Goal: Task Accomplishment & Management: Use online tool/utility

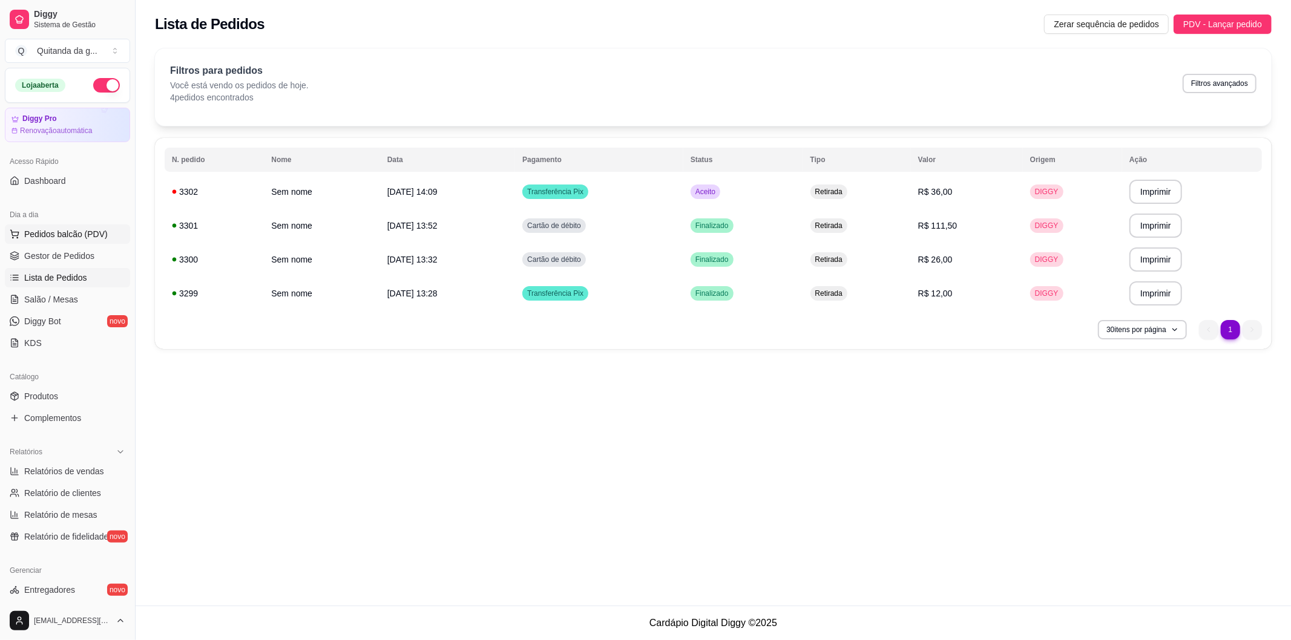
click at [90, 233] on span "Pedidos balcão (PDV)" at bounding box center [66, 234] width 84 height 12
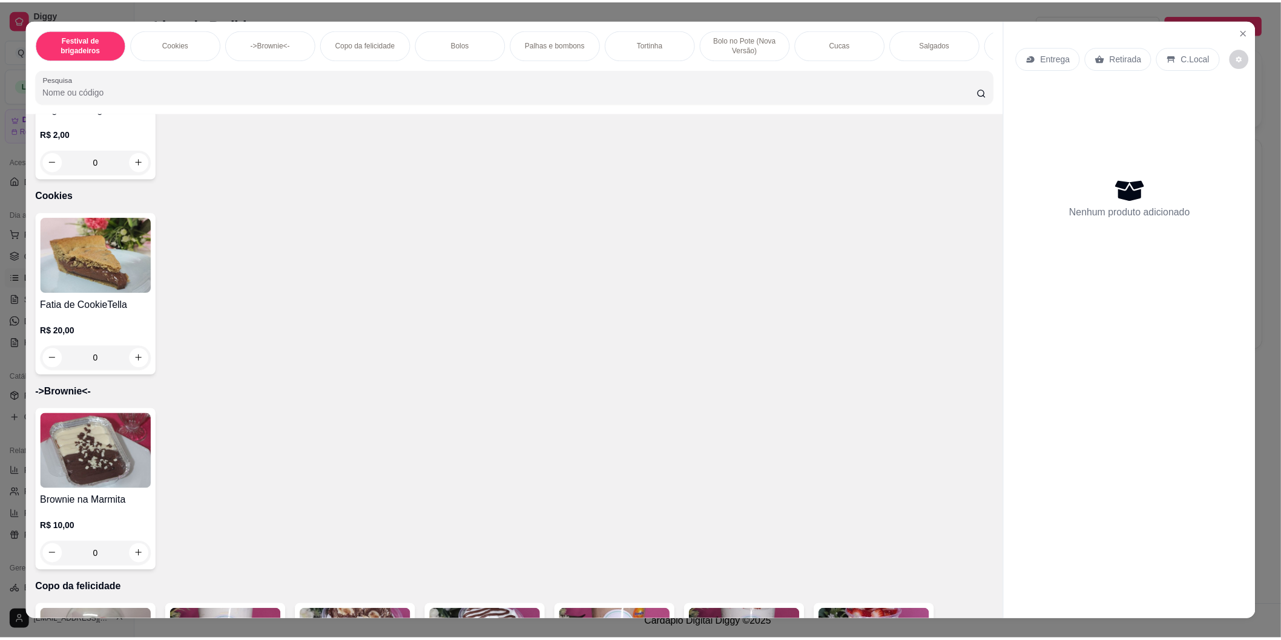
scroll to position [202, 0]
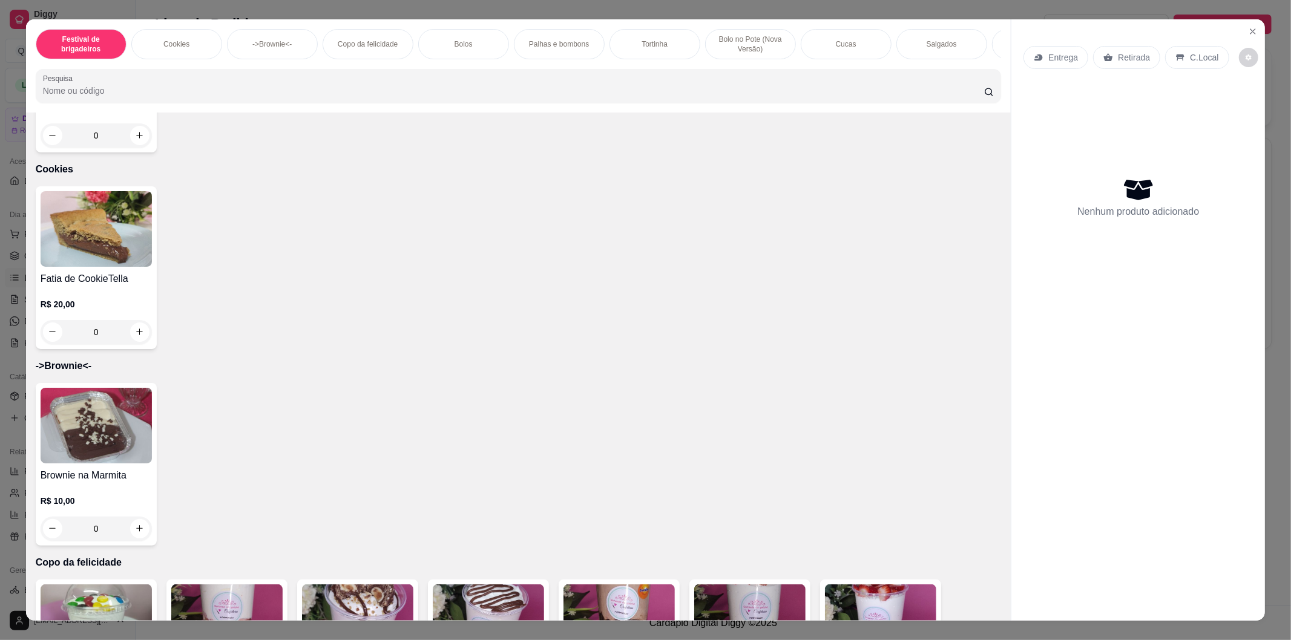
click at [1248, 29] on icon "Close" at bounding box center [1253, 32] width 10 height 10
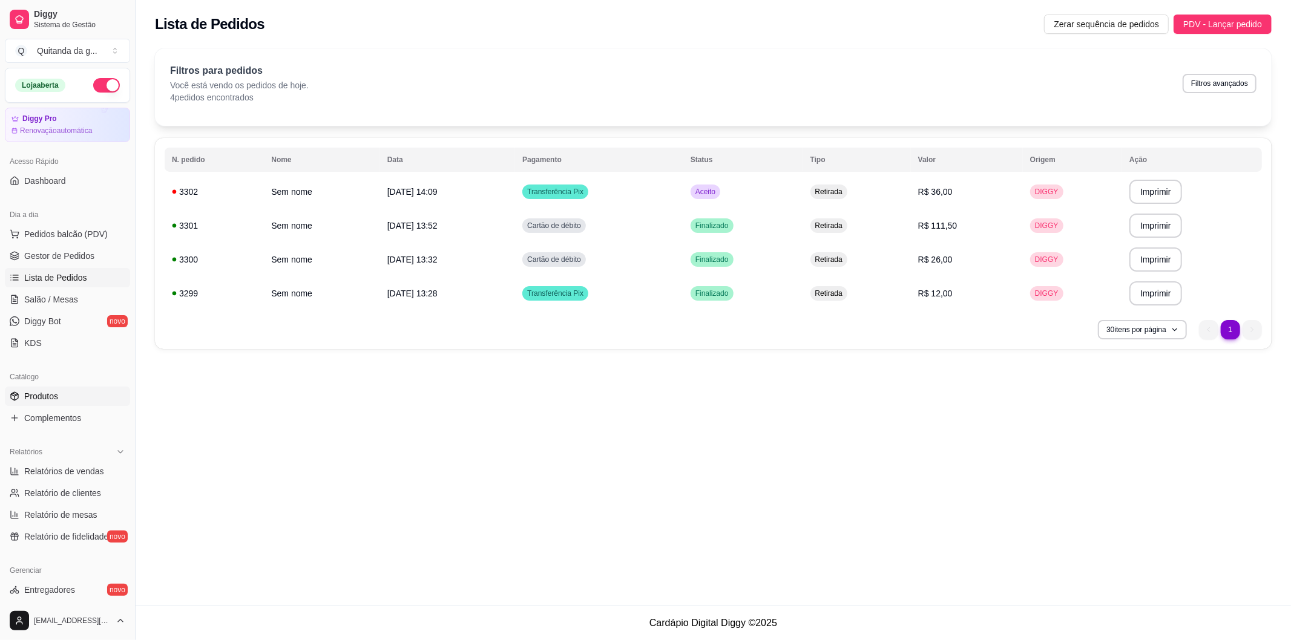
click at [61, 393] on link "Produtos" at bounding box center [67, 396] width 125 height 19
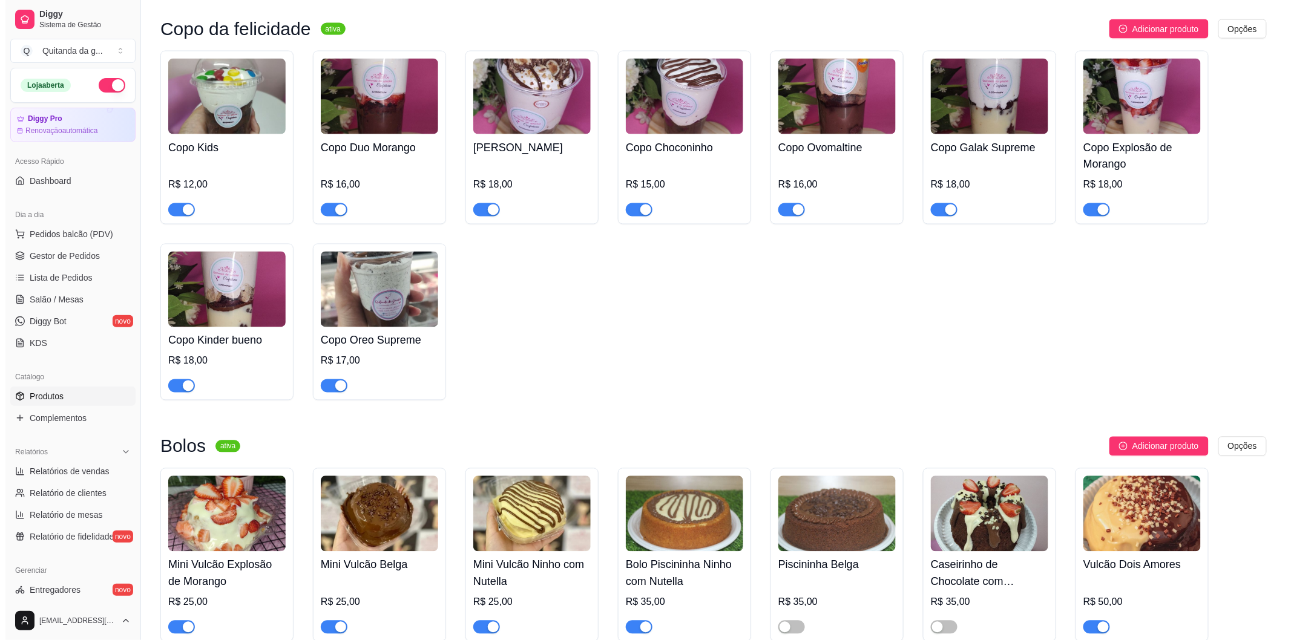
scroll to position [1076, 0]
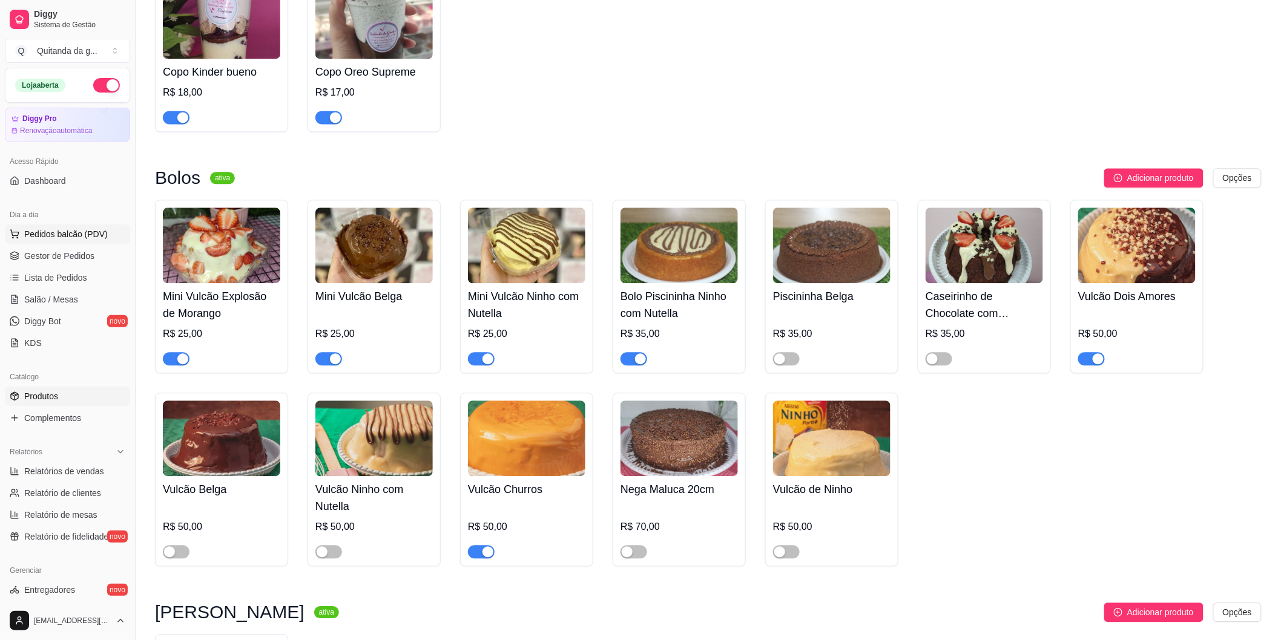
click at [104, 234] on button "Pedidos balcão (PDV)" at bounding box center [67, 234] width 125 height 19
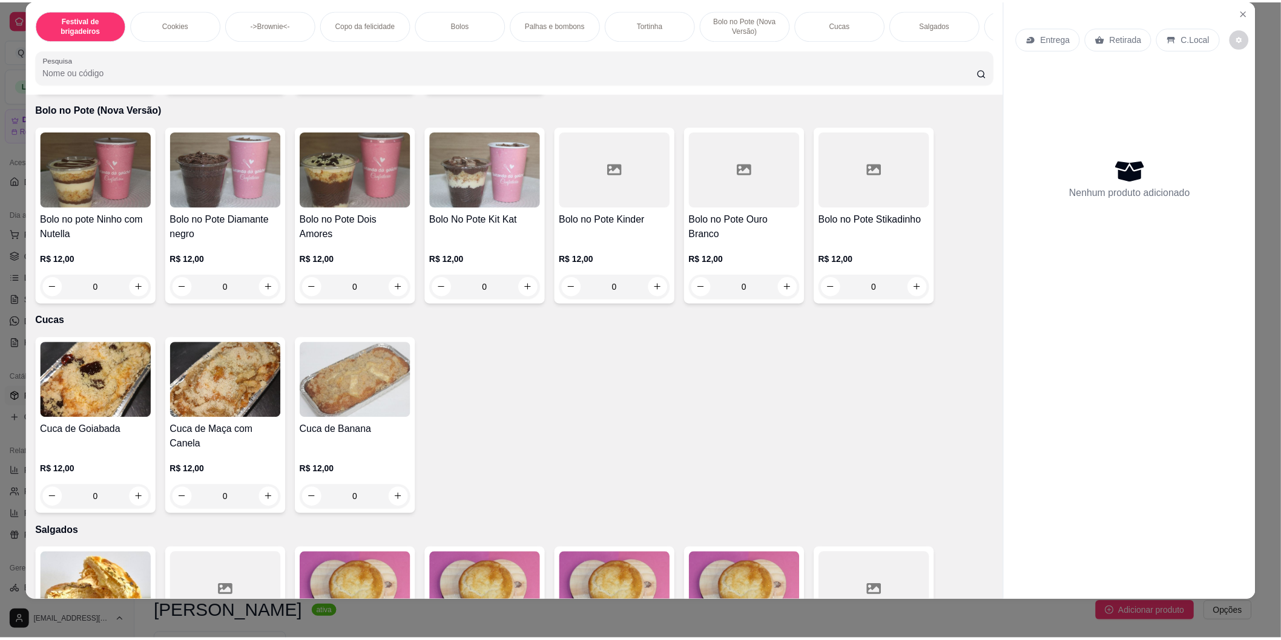
scroll to position [2017, 0]
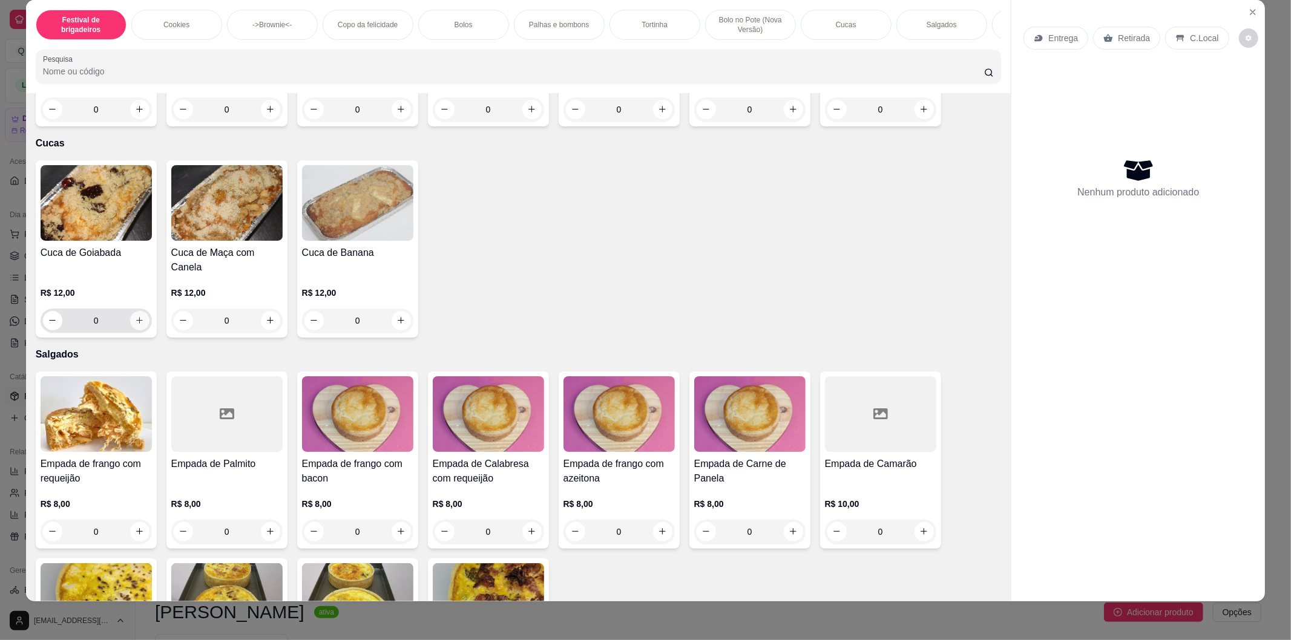
click at [136, 330] on button "increase-product-quantity" at bounding box center [139, 320] width 19 height 19
type input "1"
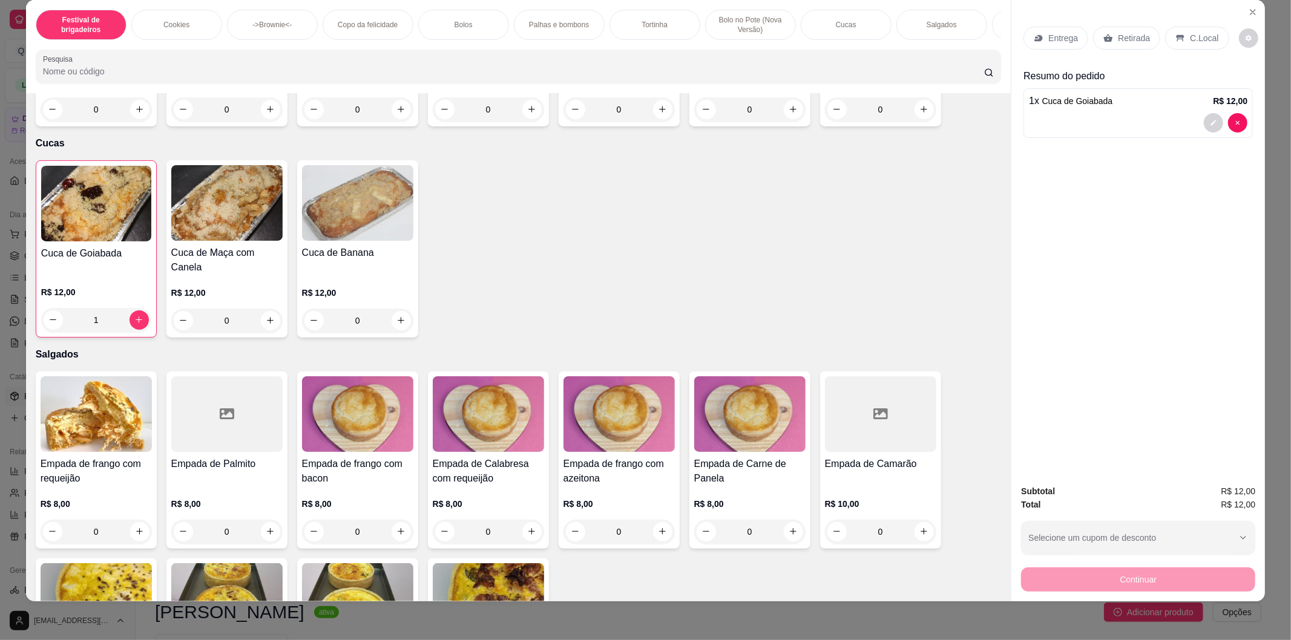
click at [1130, 35] on p "Retirada" at bounding box center [1134, 38] width 32 height 12
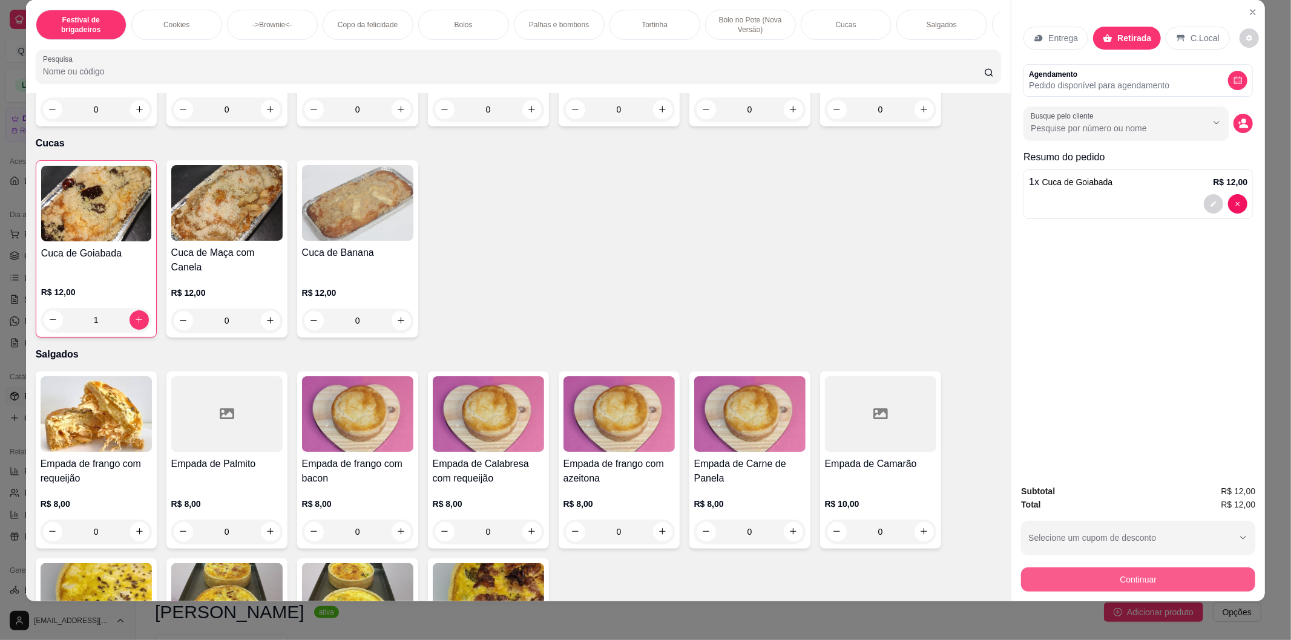
click at [1056, 576] on button "Continuar" at bounding box center [1138, 580] width 234 height 24
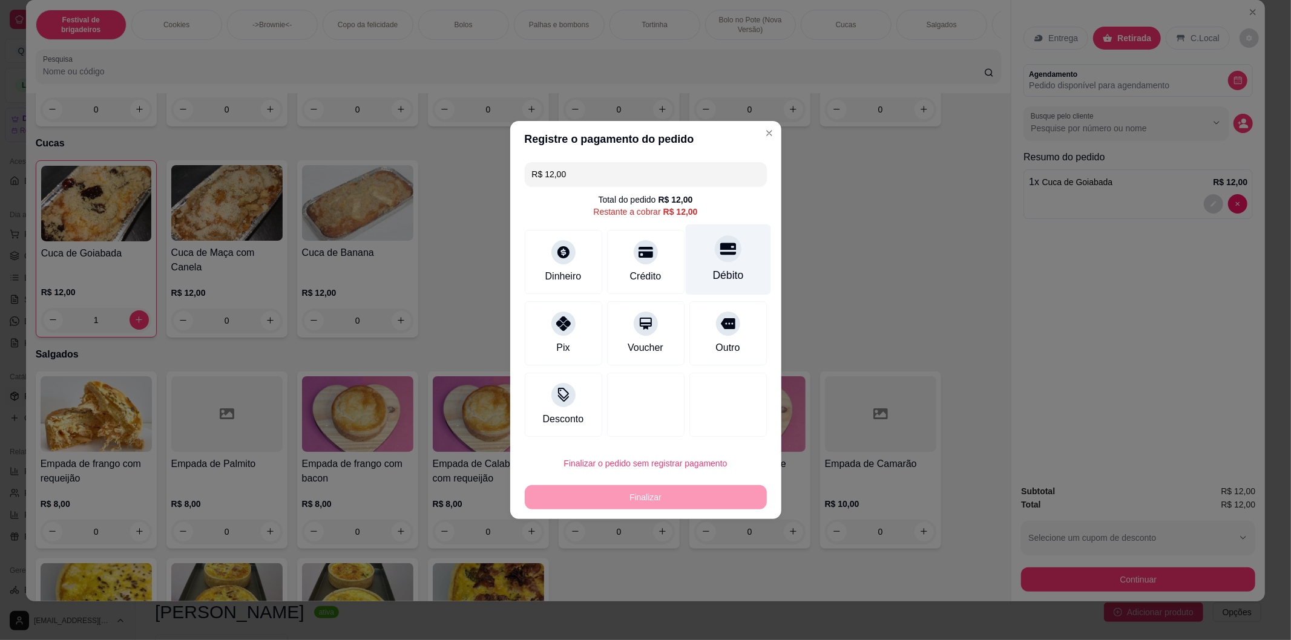
click at [718, 280] on div "Débito" at bounding box center [727, 276] width 31 height 16
type input "R$ 0,00"
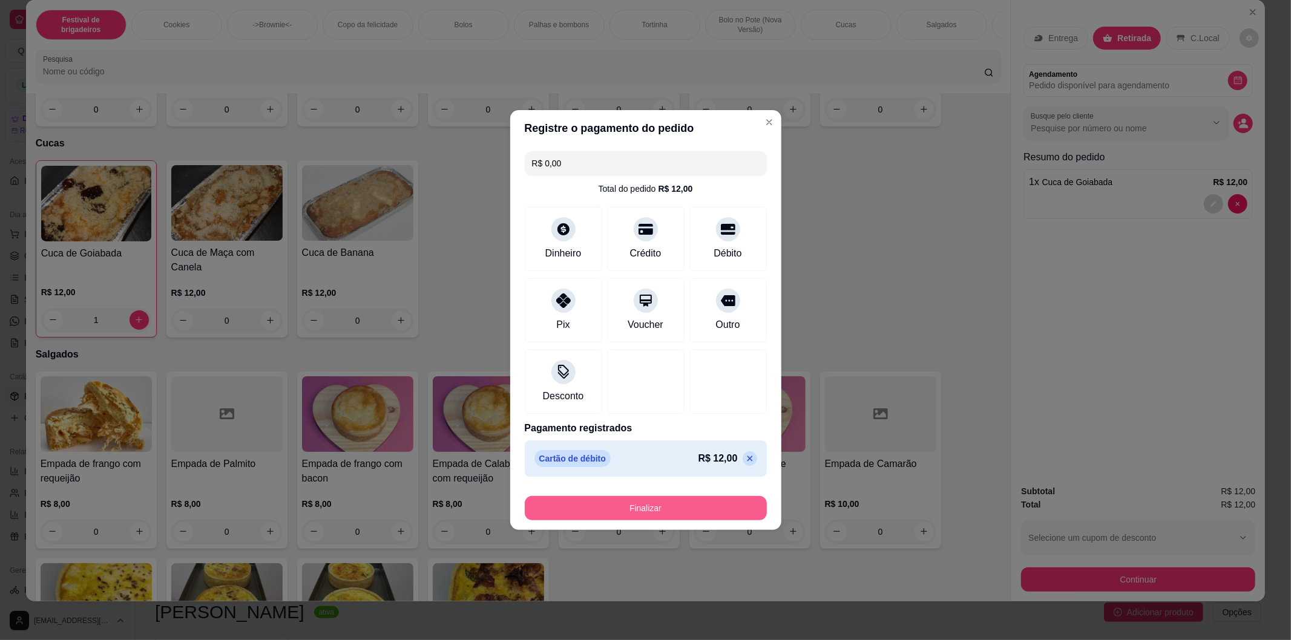
click at [685, 504] on button "Finalizar" at bounding box center [646, 508] width 242 height 24
type input "0"
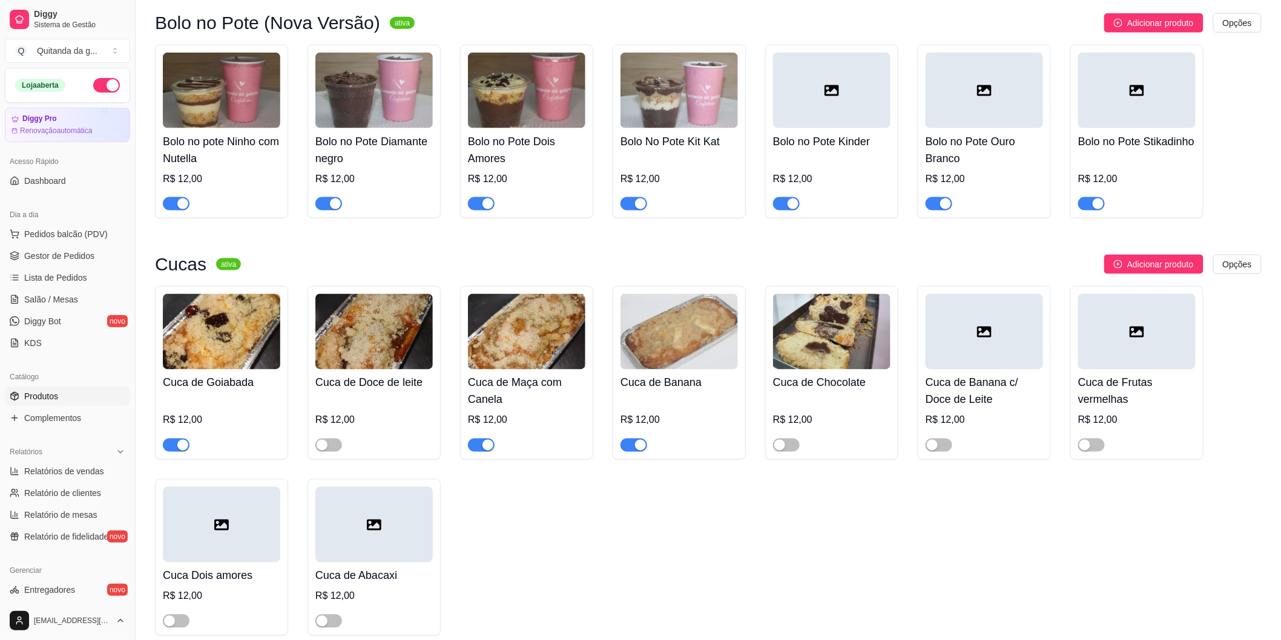
scroll to position [2623, 0]
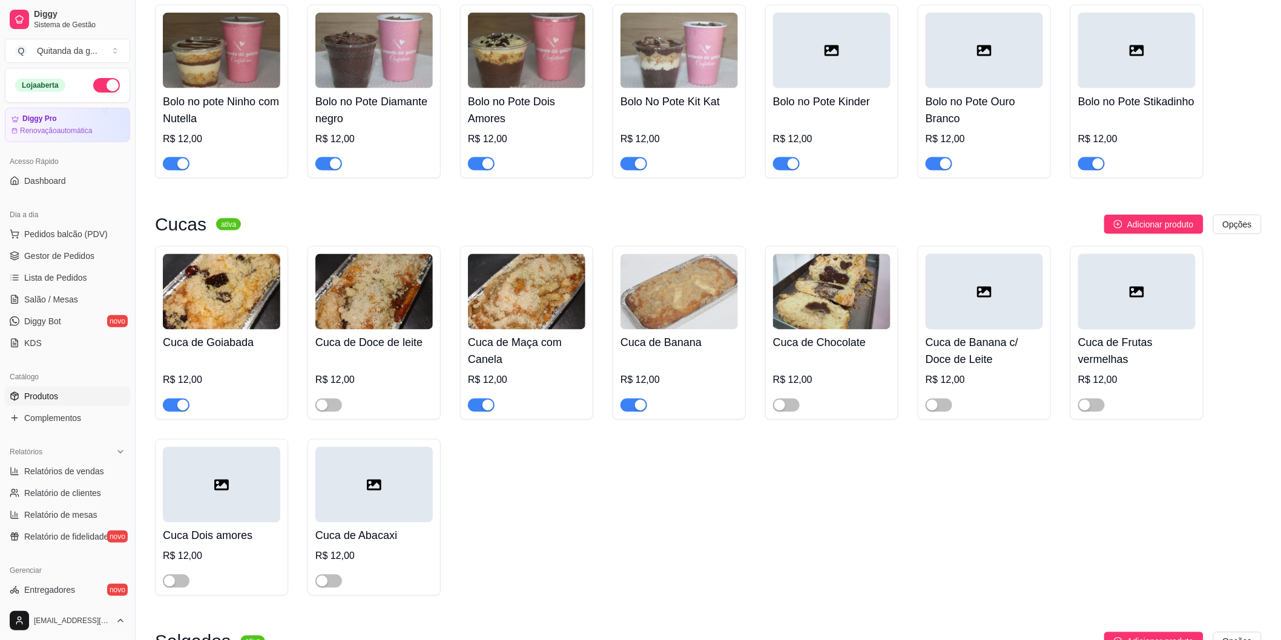
click at [183, 400] on div "button" at bounding box center [182, 405] width 11 height 11
click at [330, 403] on div "Cuca de Doce de leite R$ 12,00" at bounding box center [373, 333] width 133 height 174
click at [329, 399] on span "button" at bounding box center [328, 405] width 27 height 13
click at [784, 400] on div "button" at bounding box center [779, 405] width 11 height 11
click at [182, 575] on span "button" at bounding box center [176, 581] width 27 height 13
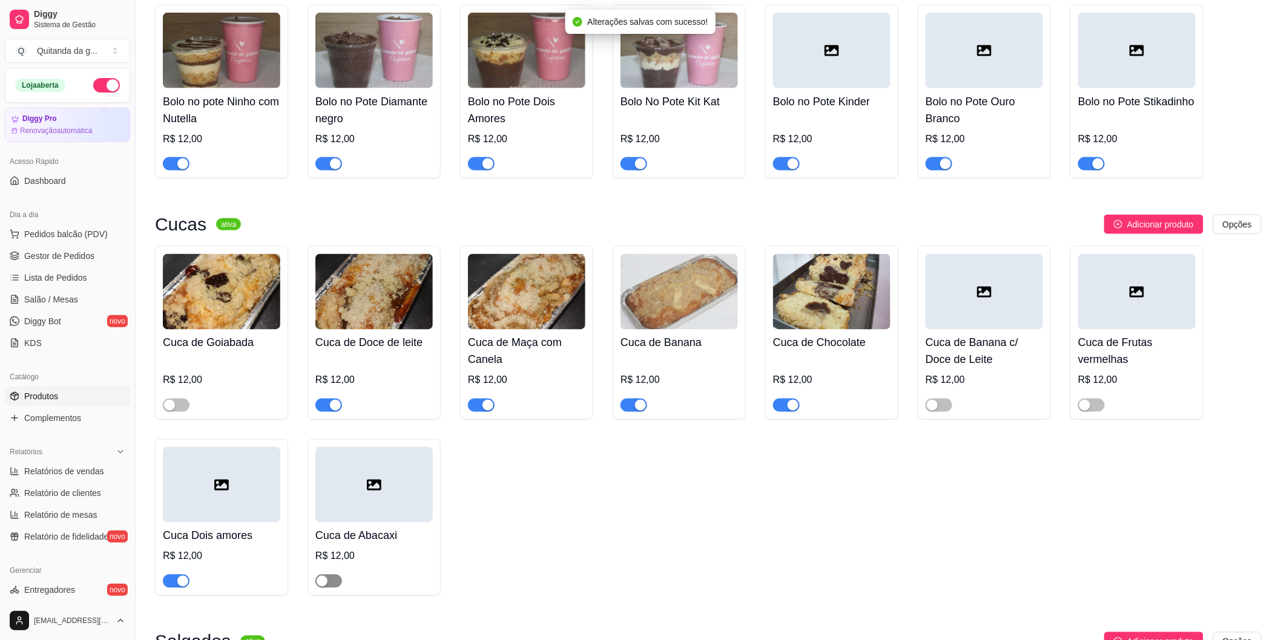
click at [329, 575] on span "button" at bounding box center [328, 581] width 27 height 13
click at [1090, 400] on div "button" at bounding box center [1084, 405] width 11 height 11
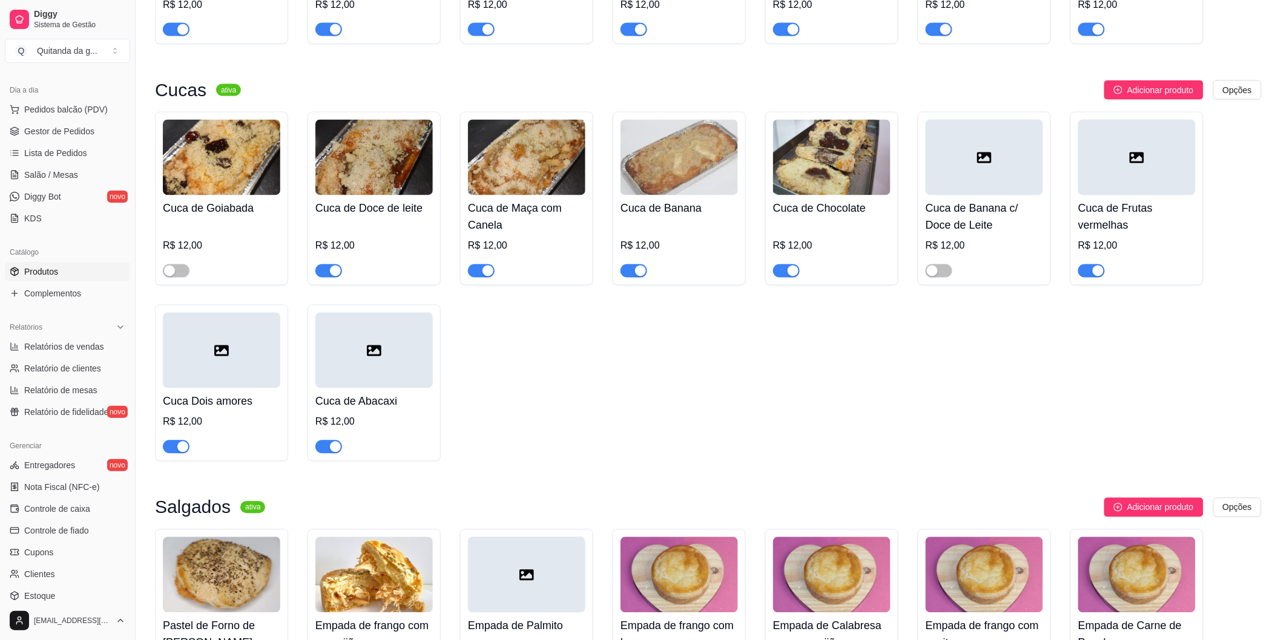
scroll to position [28, 0]
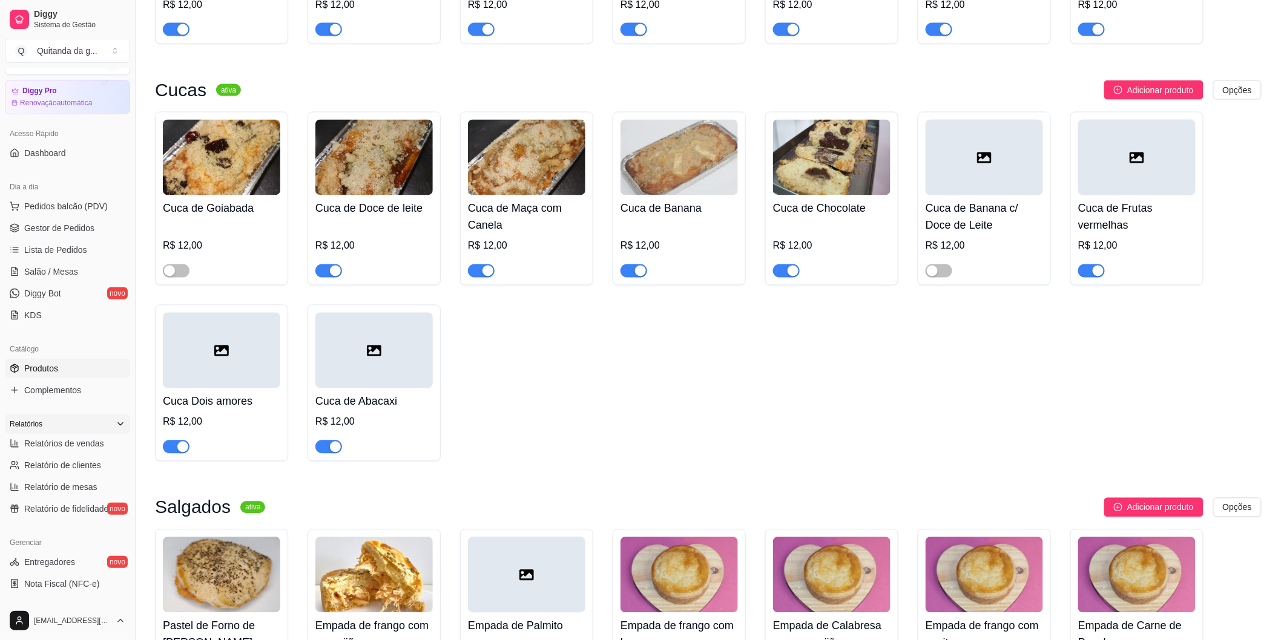
click at [94, 432] on div "Relatórios" at bounding box center [67, 424] width 125 height 19
click at [116, 421] on icon at bounding box center [121, 424] width 10 height 10
click at [91, 446] on span "Relatórios de vendas" at bounding box center [64, 444] width 80 height 12
select select "ALL"
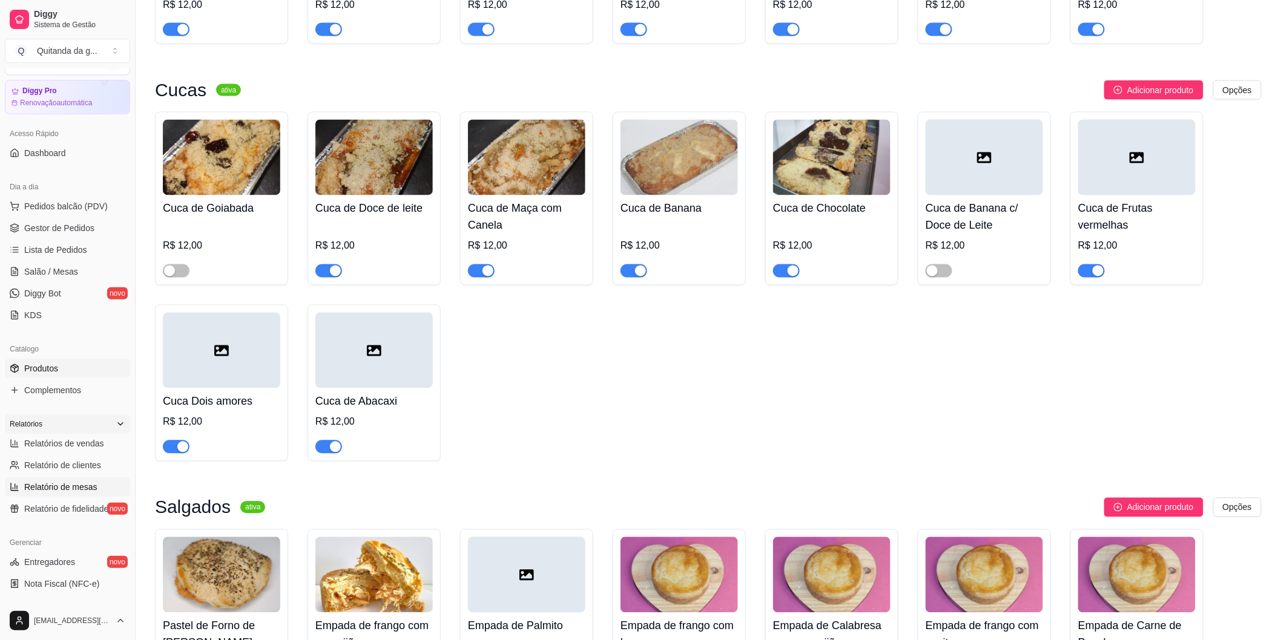
select select "0"
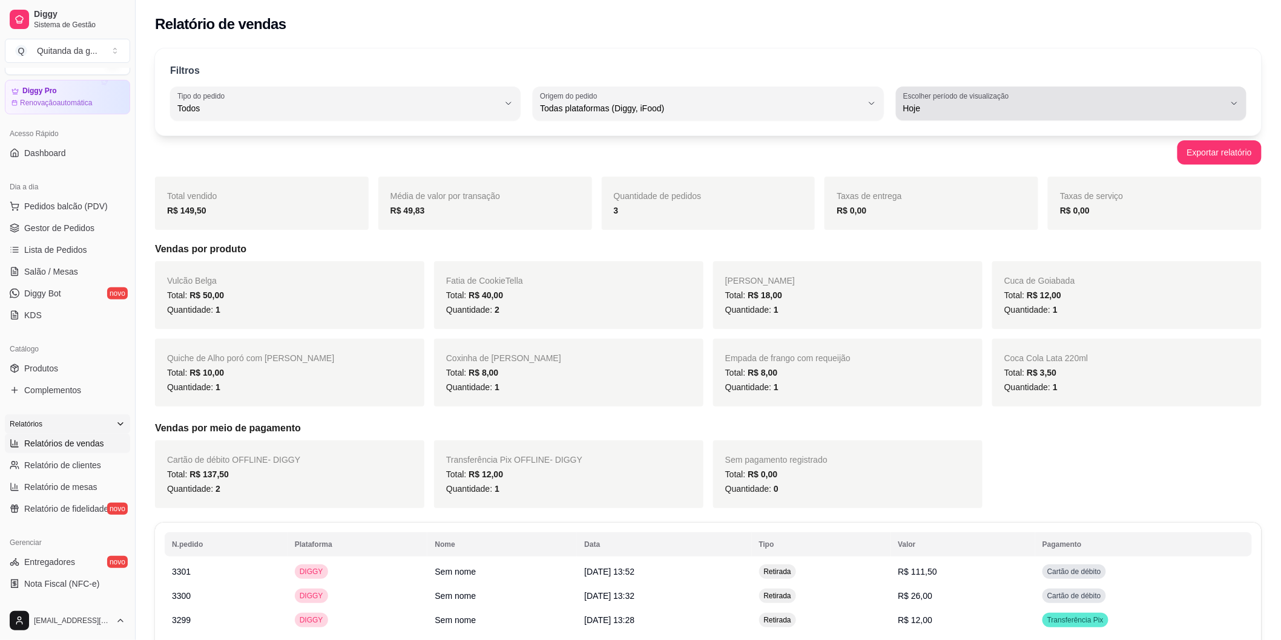
click at [1237, 107] on icon "button" at bounding box center [1234, 104] width 10 height 10
click at [1021, 261] on span "Customizado" at bounding box center [1065, 256] width 306 height 12
type input "-1"
select select "-1"
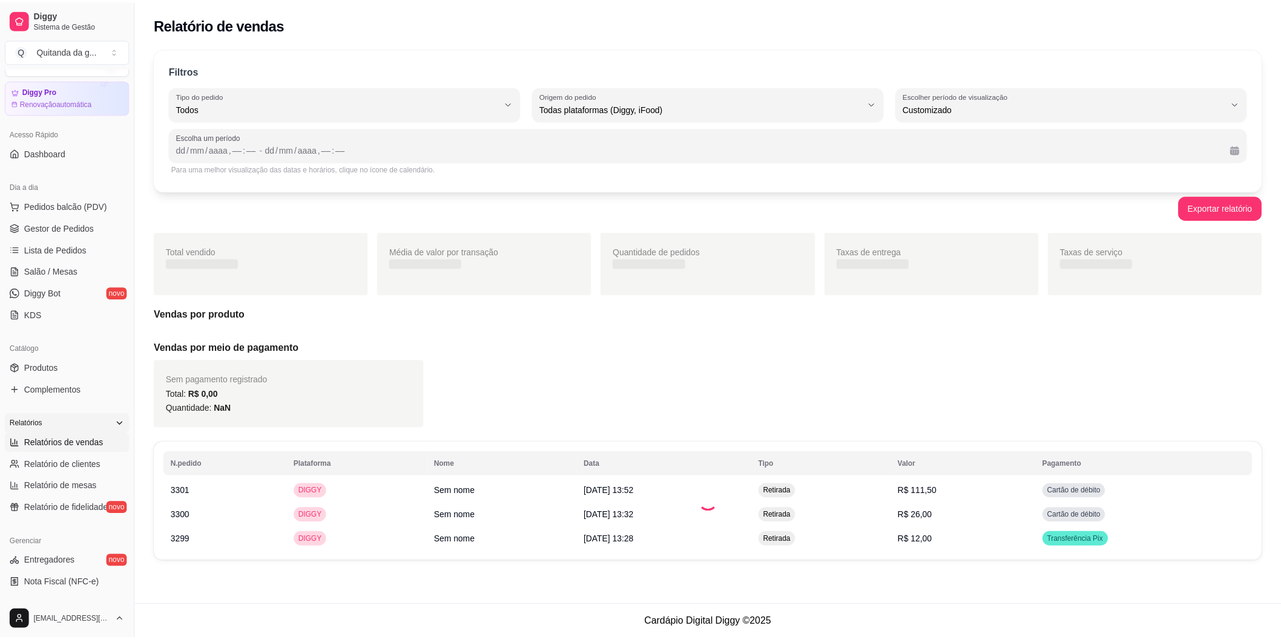
scroll to position [11, 0]
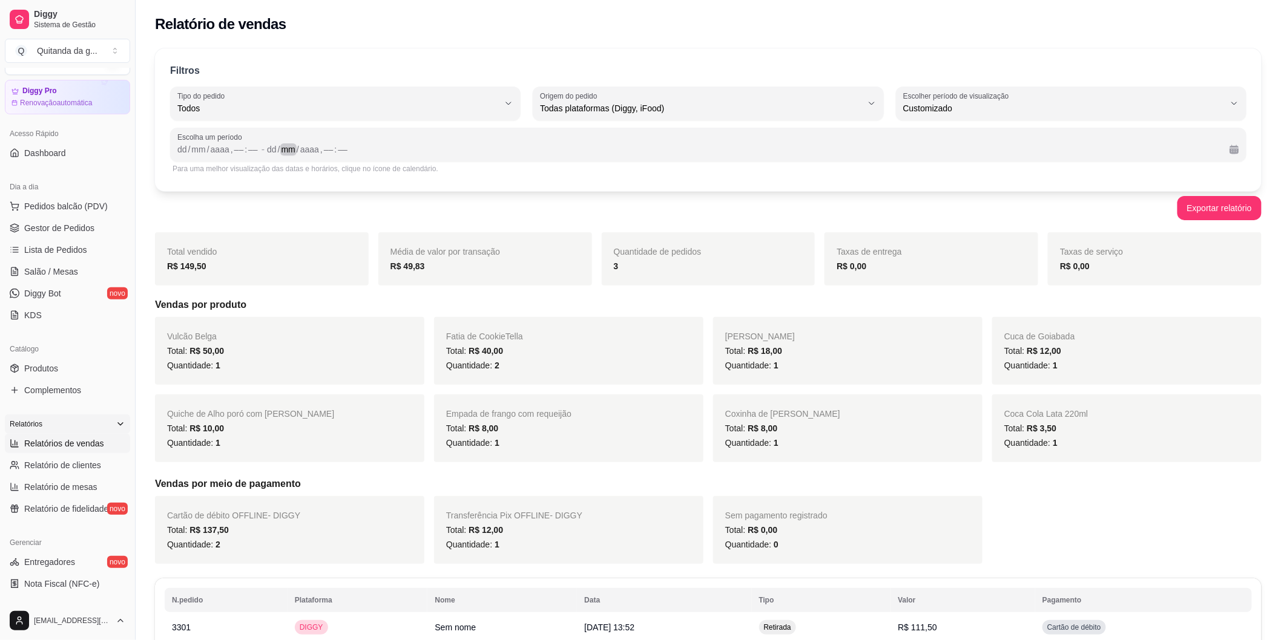
click at [294, 153] on div "mm" at bounding box center [288, 149] width 16 height 12
click at [189, 154] on div "/" at bounding box center [189, 149] width 5 height 12
click at [1219, 212] on button "Exportar relatório" at bounding box center [1219, 208] width 84 height 24
click at [1088, 145] on div "[DATE] , –– : ––" at bounding box center [741, 149] width 958 height 15
click at [227, 146] on div "," at bounding box center [227, 149] width 5 height 12
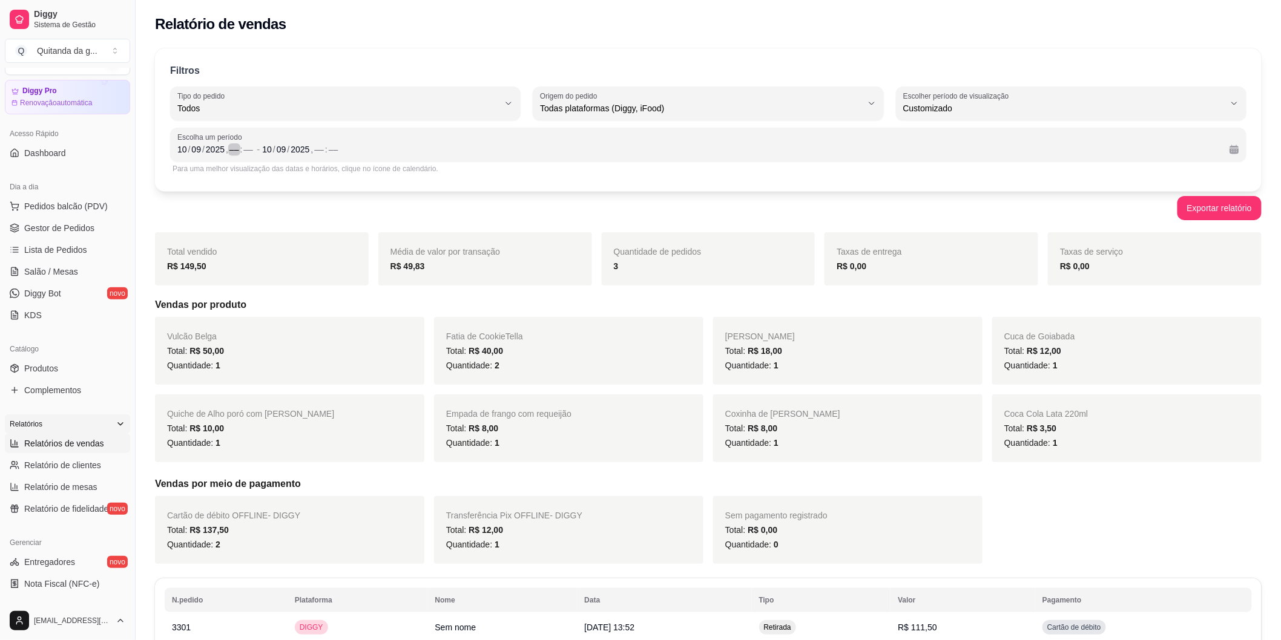
click at [231, 151] on div "––" at bounding box center [234, 149] width 12 height 12
click at [310, 148] on div "," at bounding box center [311, 149] width 5 height 12
click at [324, 148] on div ":" at bounding box center [326, 149] width 5 height 12
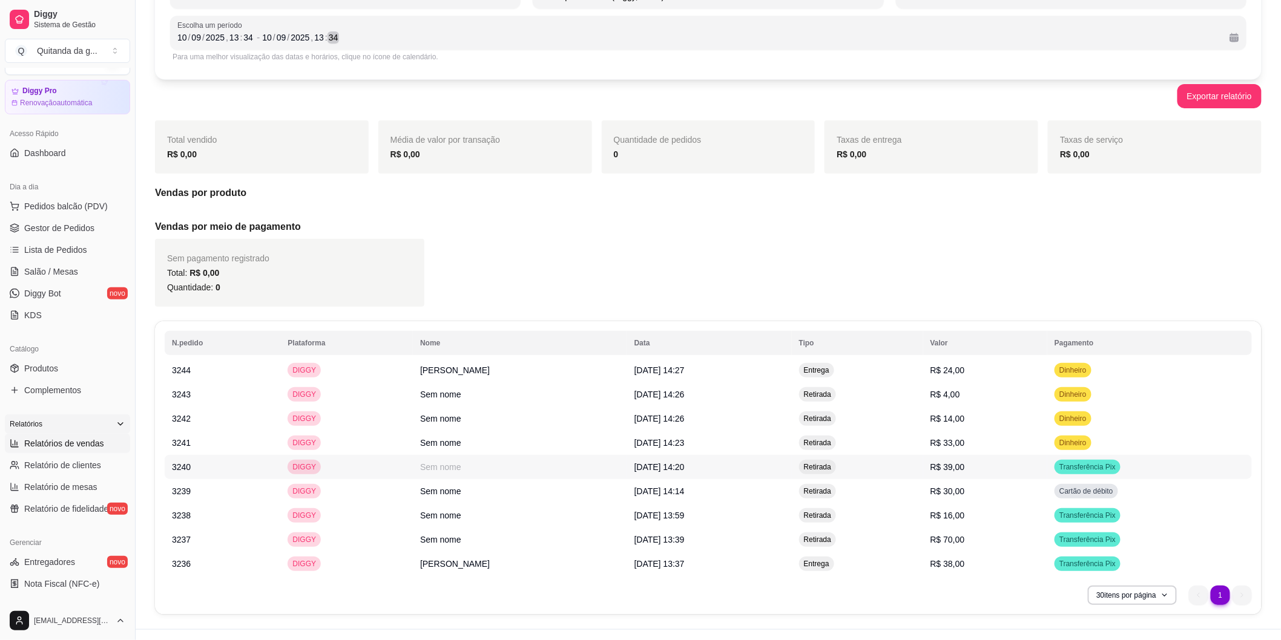
scroll to position [134, 0]
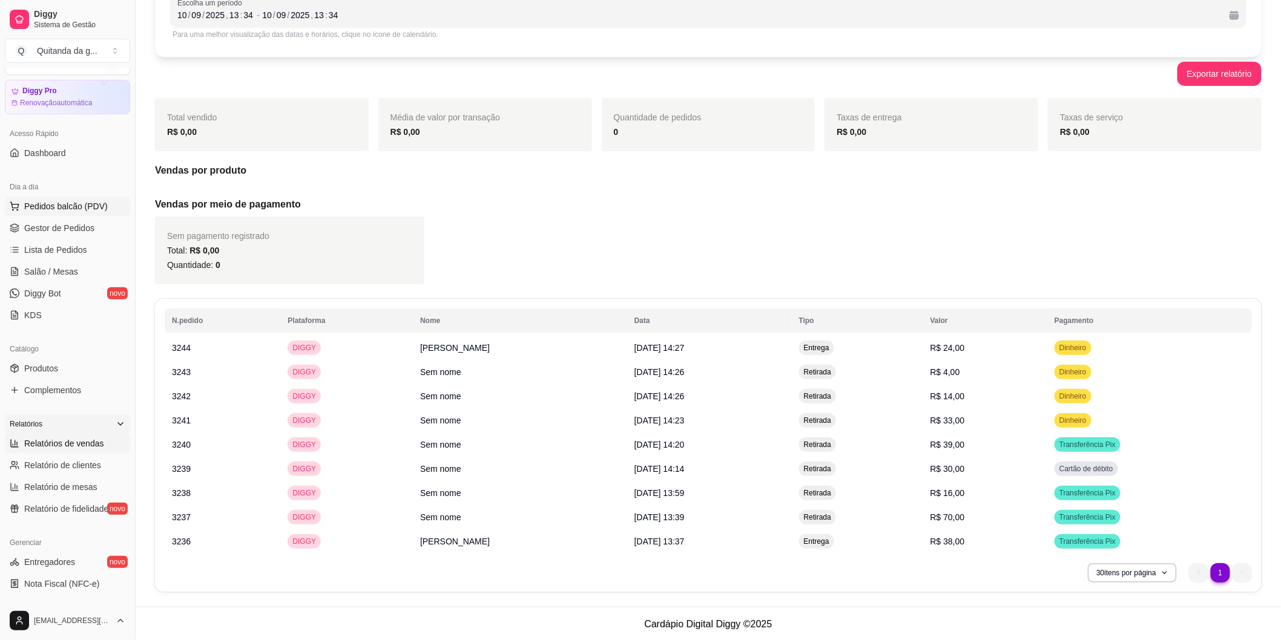
click at [84, 209] on span "Pedidos balcão (PDV)" at bounding box center [66, 206] width 84 height 12
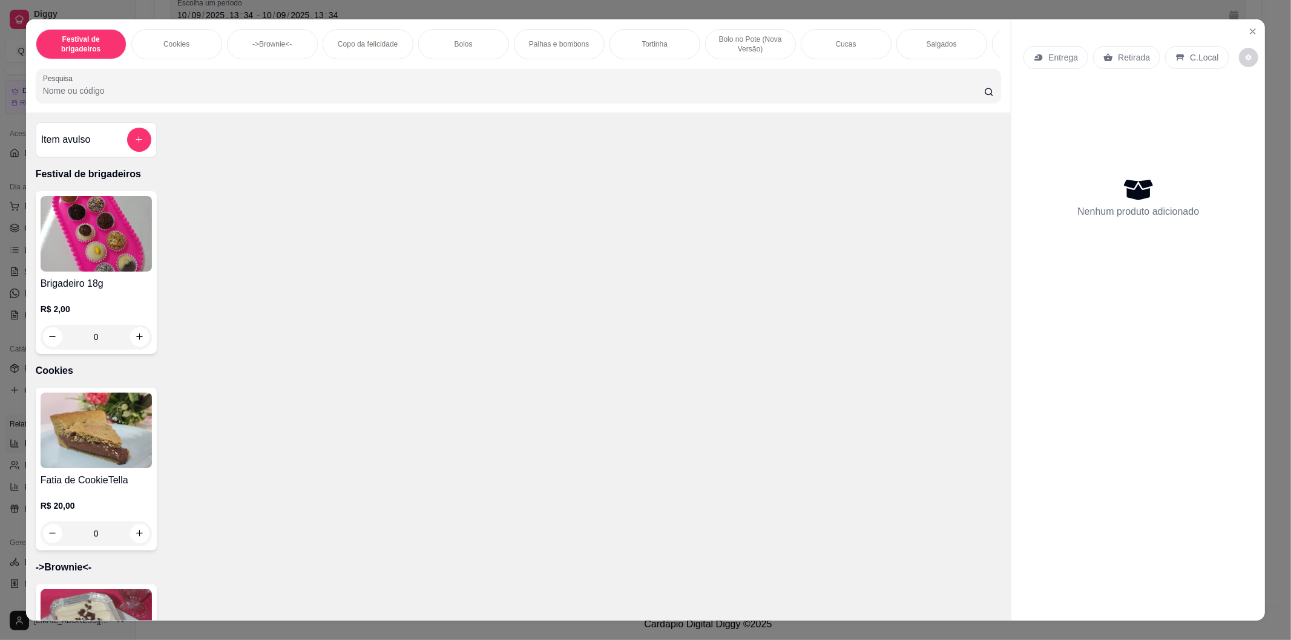
click at [1240, 39] on div "Entrega Retirada C.Local" at bounding box center [1138, 57] width 229 height 42
click at [1248, 28] on icon "Close" at bounding box center [1253, 32] width 10 height 10
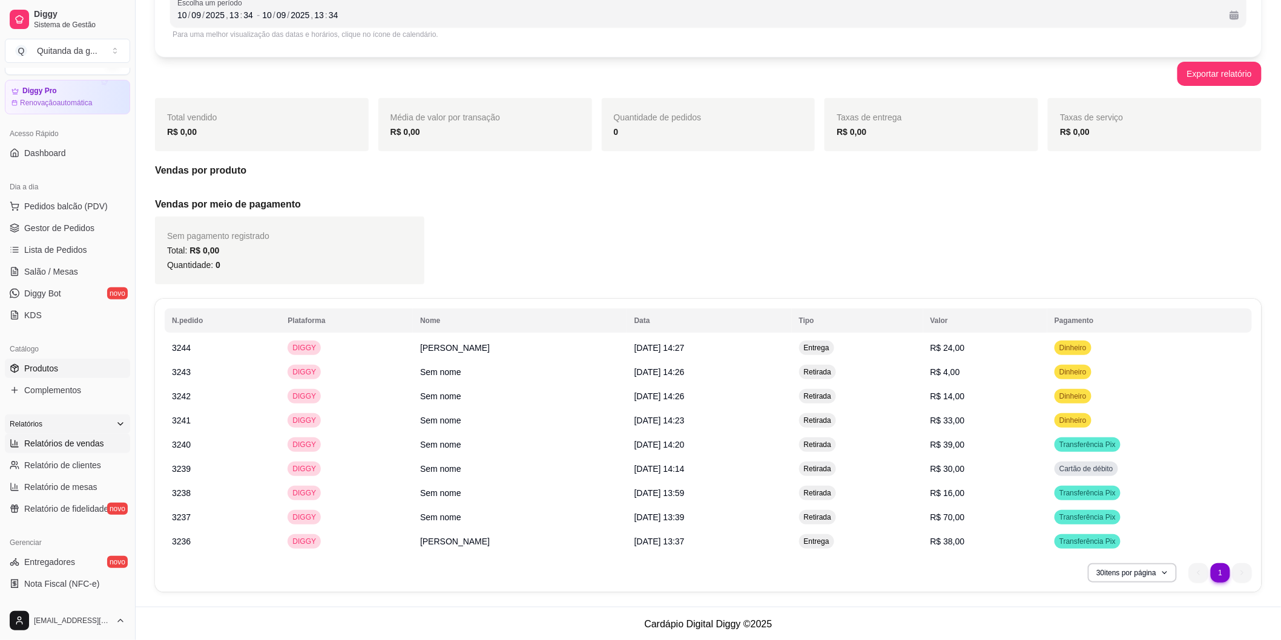
click at [32, 360] on link "Produtos" at bounding box center [67, 368] width 125 height 19
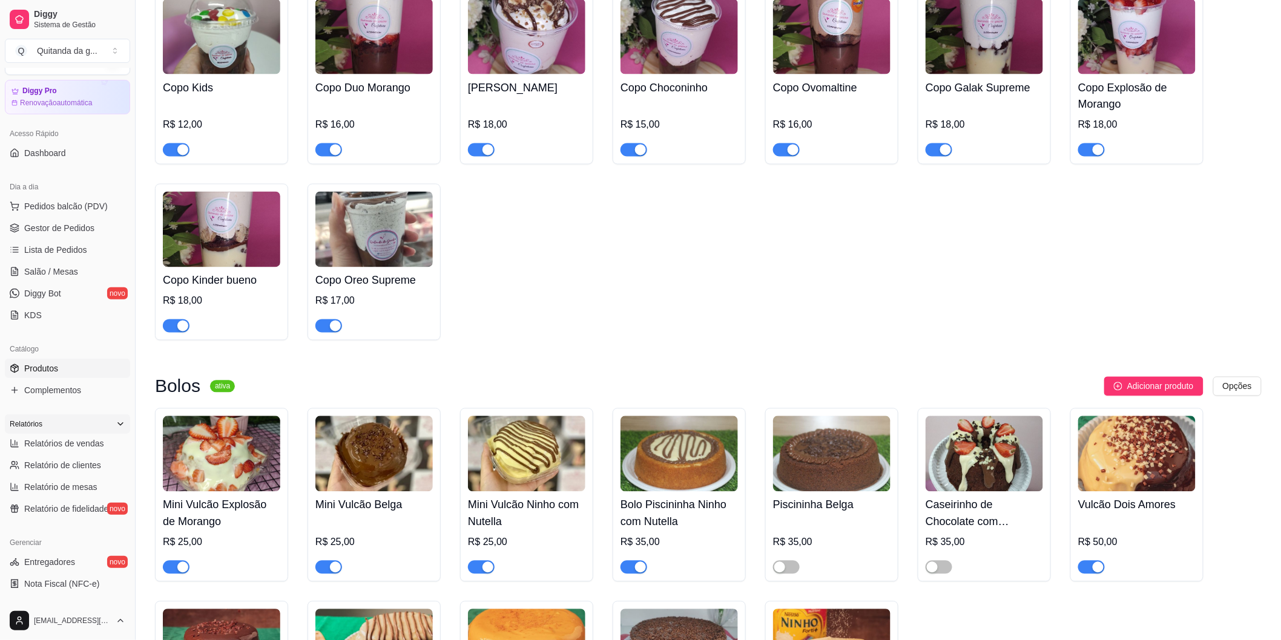
scroll to position [1143, 0]
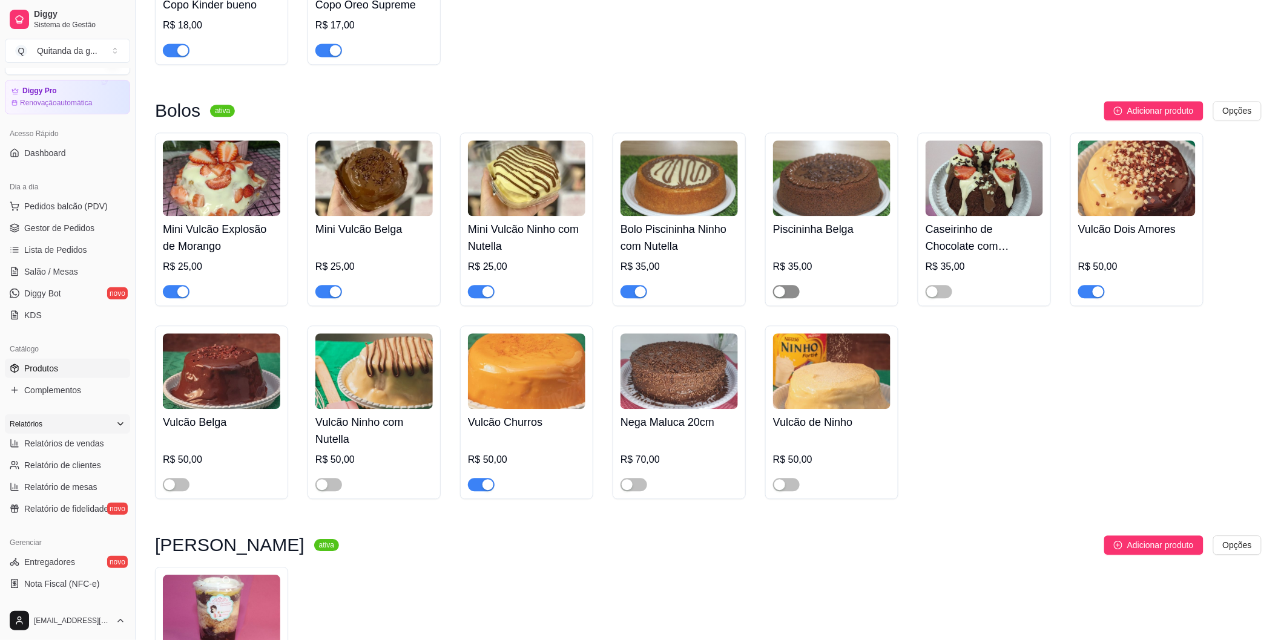
click at [791, 293] on span "button" at bounding box center [786, 291] width 27 height 13
click at [170, 485] on div "button" at bounding box center [169, 484] width 11 height 11
click at [334, 491] on span "button" at bounding box center [328, 484] width 27 height 13
click at [777, 498] on div "Vulcão de Ninho R$ 50,00" at bounding box center [831, 413] width 133 height 174
click at [783, 489] on div "button" at bounding box center [779, 484] width 11 height 11
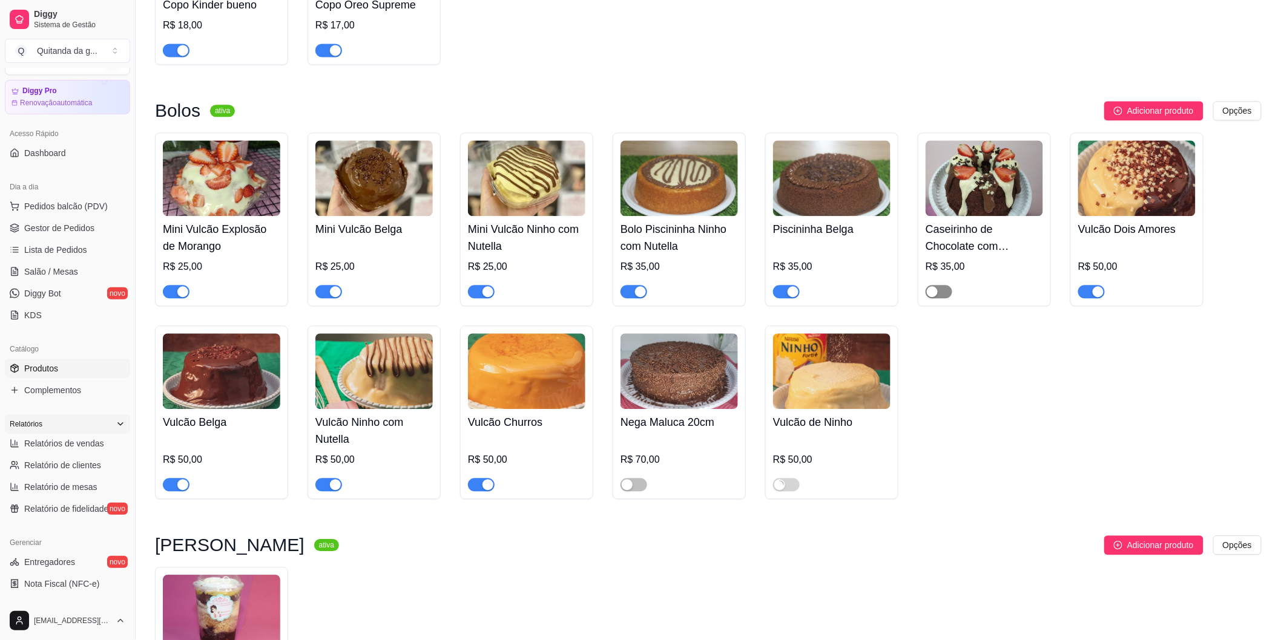
click at [936, 292] on div "button" at bounding box center [932, 291] width 11 height 11
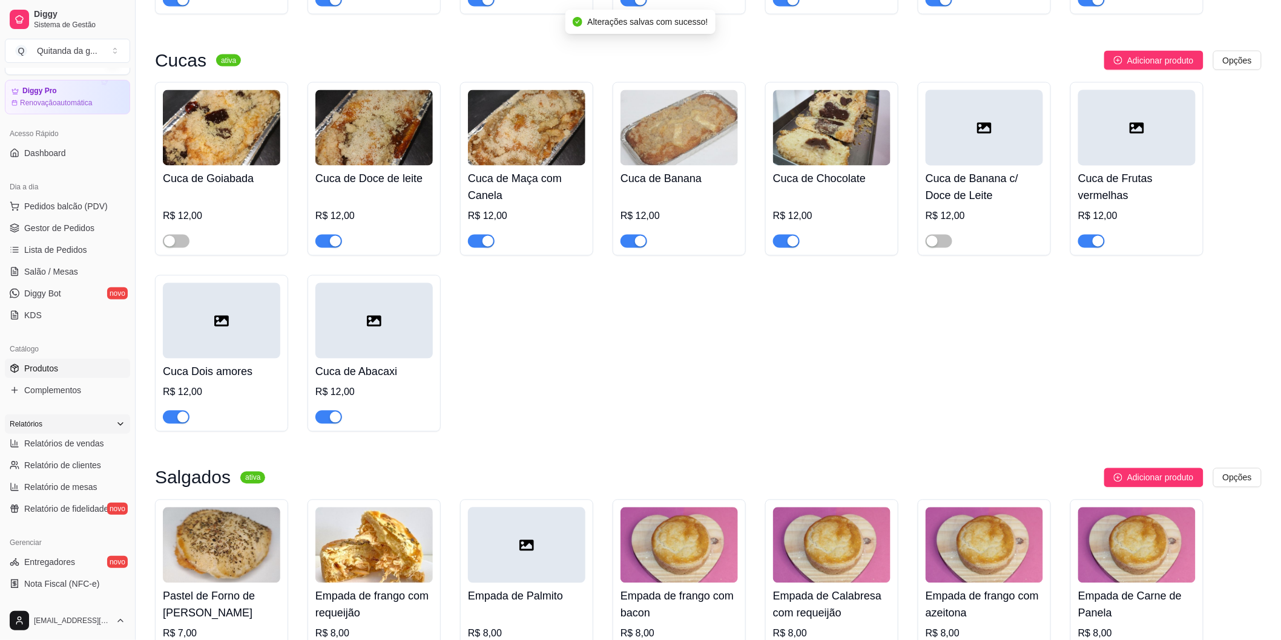
scroll to position [2690, 0]
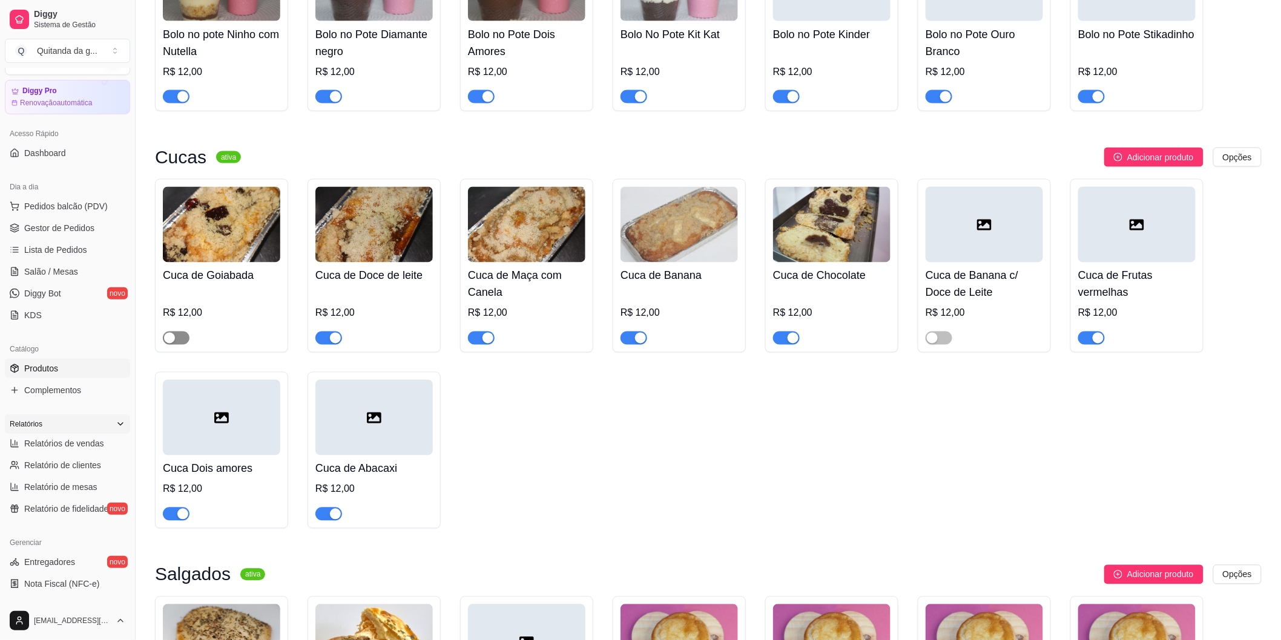
click at [178, 332] on span "button" at bounding box center [176, 338] width 27 height 13
